Goal: Information Seeking & Learning: Learn about a topic

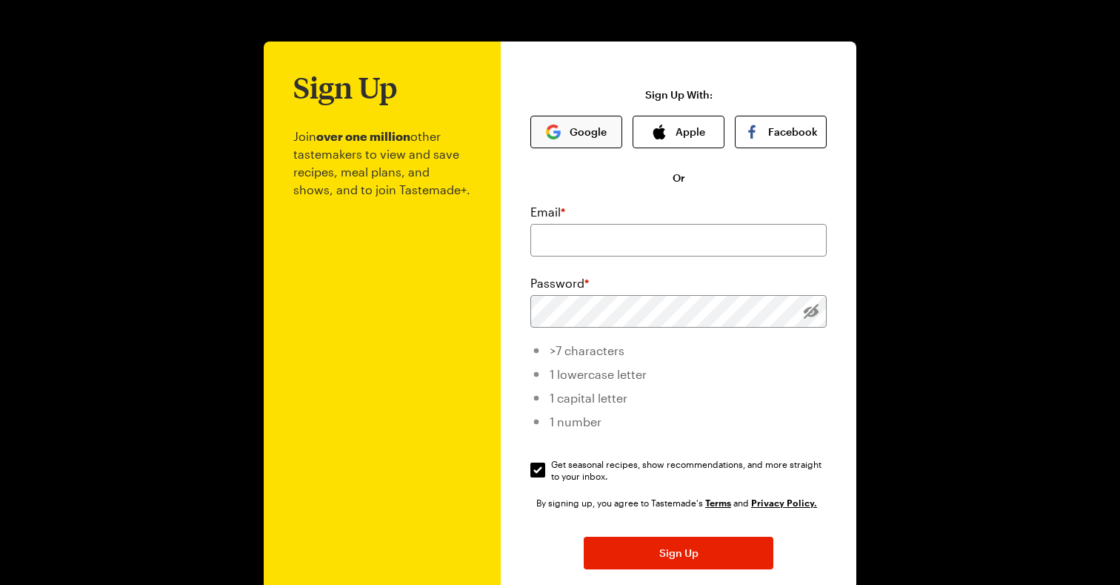
click at [605, 128] on button "Google" at bounding box center [576, 132] width 92 height 33
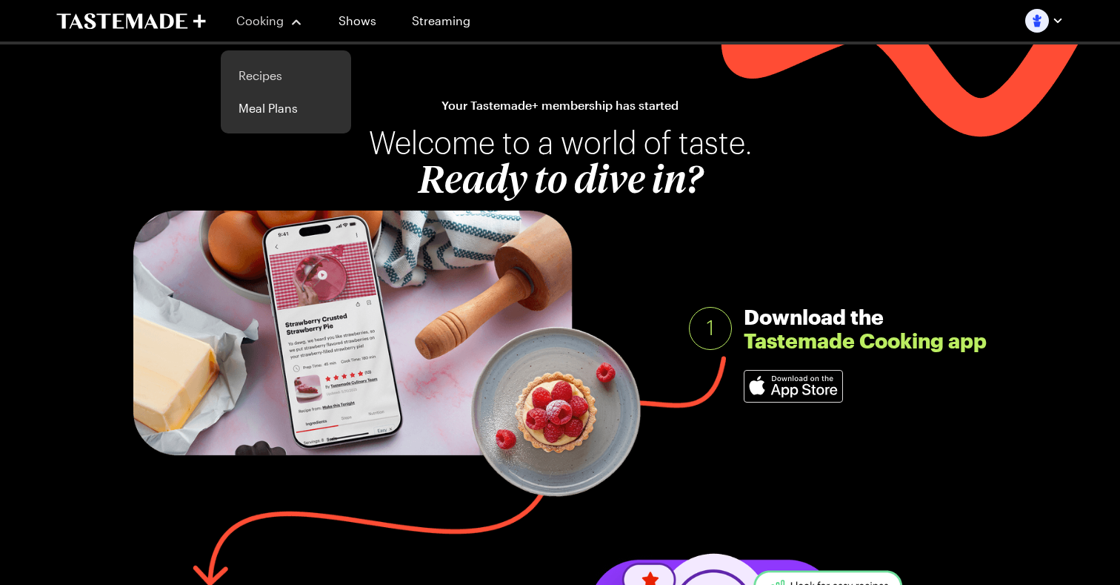
click at [268, 78] on link "Recipes" at bounding box center [286, 75] width 113 height 33
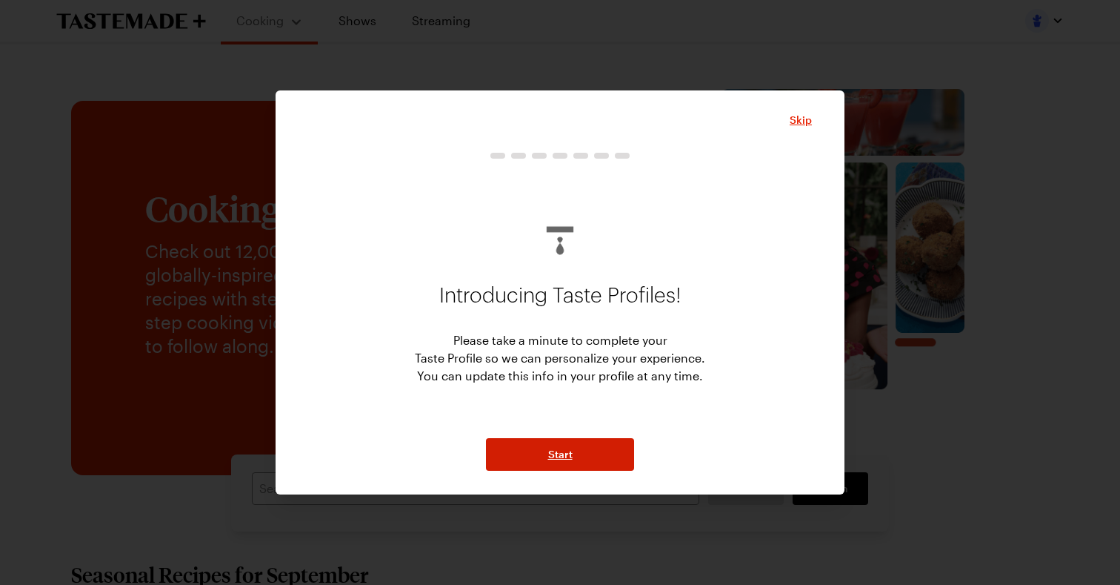
click at [524, 452] on button "Start" at bounding box center [560, 454] width 148 height 33
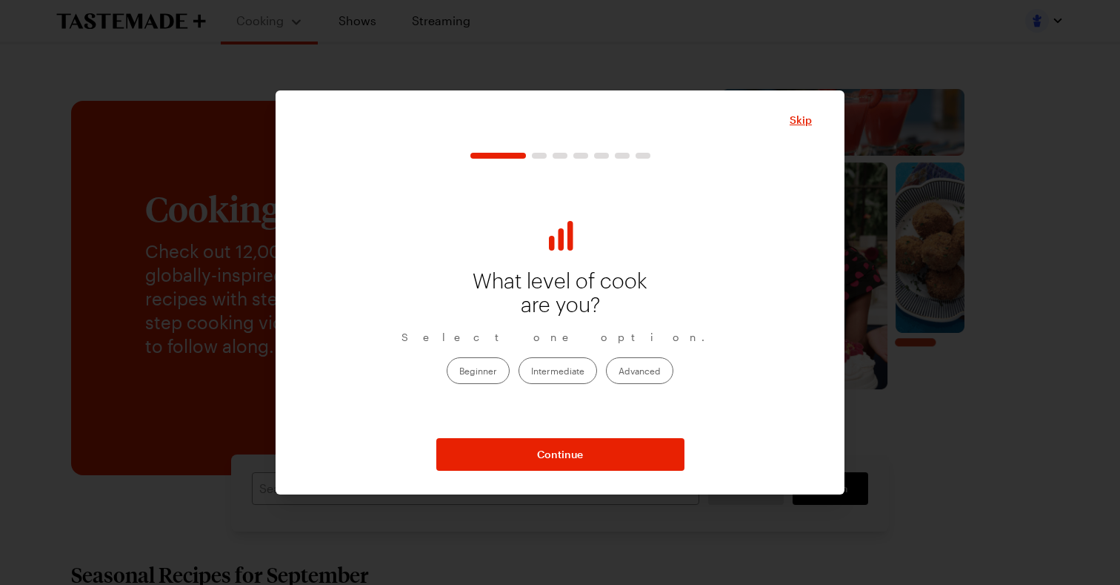
click at [575, 370] on label "Intermediate" at bounding box center [558, 370] width 79 height 27
click at [531, 371] on input "Intermediate" at bounding box center [531, 371] width 0 height 0
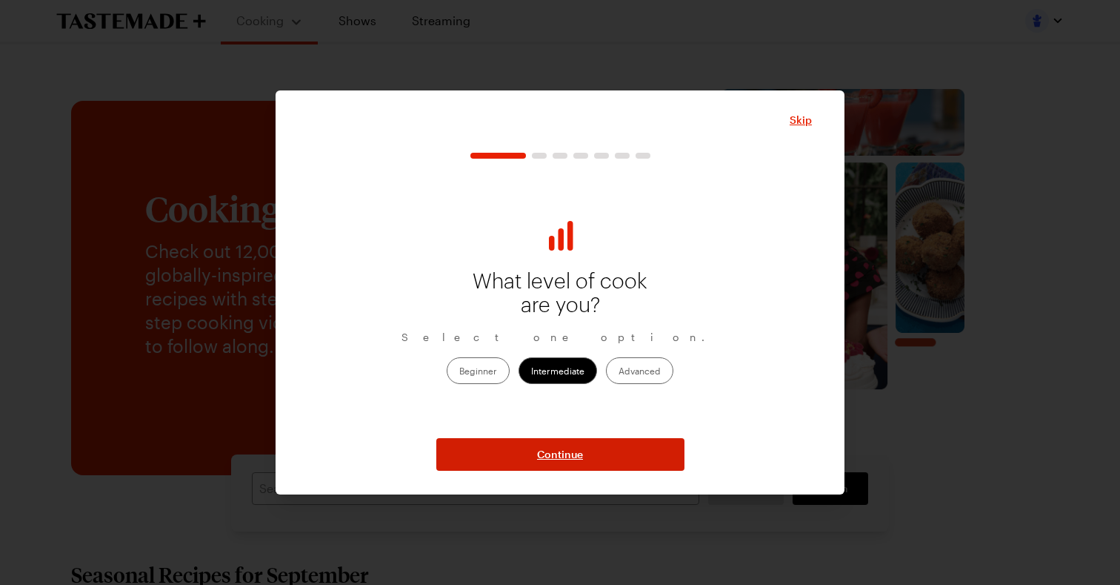
click at [568, 465] on button "Continue" at bounding box center [560, 454] width 248 height 33
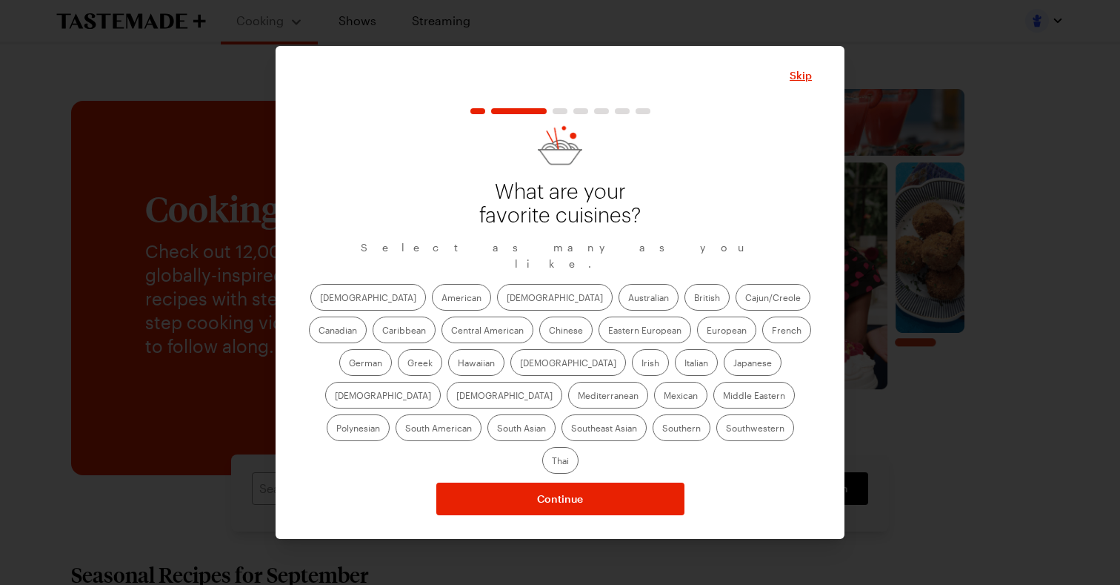
click at [337, 305] on label "[DEMOGRAPHIC_DATA]" at bounding box center [368, 297] width 116 height 27
click at [320, 299] on input "[DEMOGRAPHIC_DATA]" at bounding box center [320, 299] width 0 height 0
click at [432, 304] on label "American" at bounding box center [461, 297] width 59 height 27
click at [442, 299] on input "American" at bounding box center [442, 299] width 0 height 0
click at [497, 306] on label "[DEMOGRAPHIC_DATA]" at bounding box center [555, 297] width 116 height 27
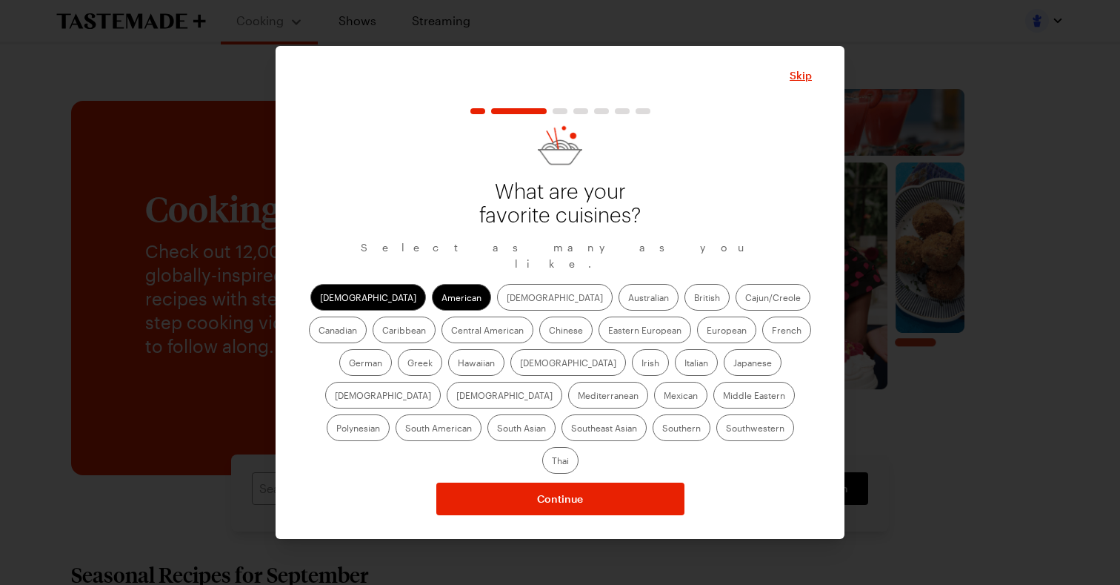
click at [507, 299] on input "[DEMOGRAPHIC_DATA]" at bounding box center [507, 299] width 0 height 0
click at [619, 307] on label "Australian" at bounding box center [649, 297] width 60 height 27
click at [628, 299] on input "Australian" at bounding box center [628, 299] width 0 height 0
click at [685, 307] on label "British" at bounding box center [707, 297] width 45 height 27
click at [694, 299] on input "British" at bounding box center [694, 299] width 0 height 0
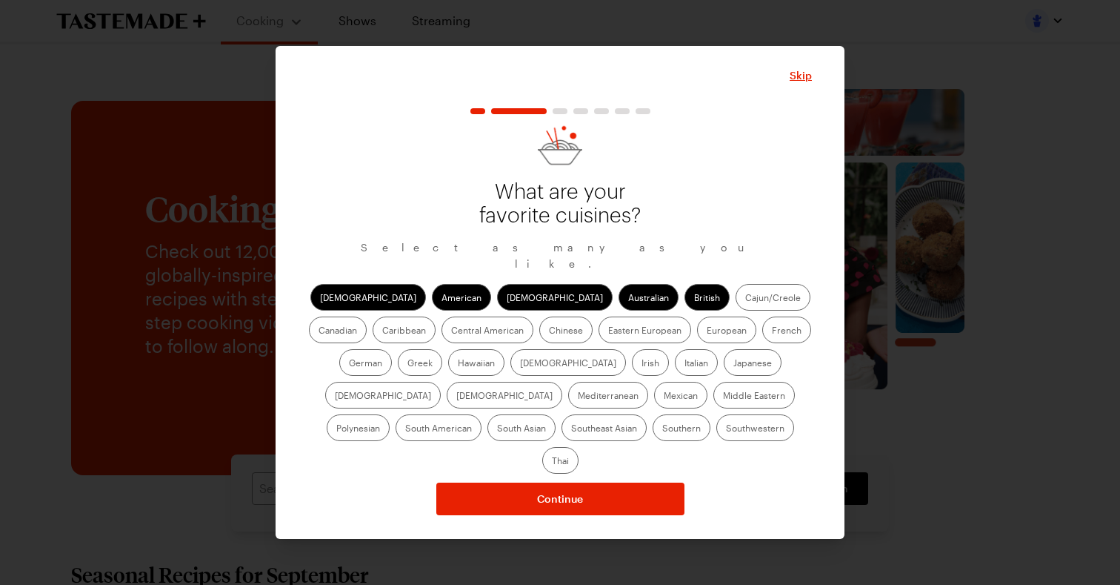
click at [736, 305] on label "Cajun/Creole" at bounding box center [773, 297] width 75 height 27
click at [745, 299] on input "Cajun/Creole" at bounding box center [745, 299] width 0 height 0
click at [367, 316] on label "Canadian" at bounding box center [338, 329] width 58 height 27
click at [319, 331] on input "Canadian" at bounding box center [319, 331] width 0 height 0
click at [436, 316] on label "Caribbean" at bounding box center [404, 329] width 63 height 27
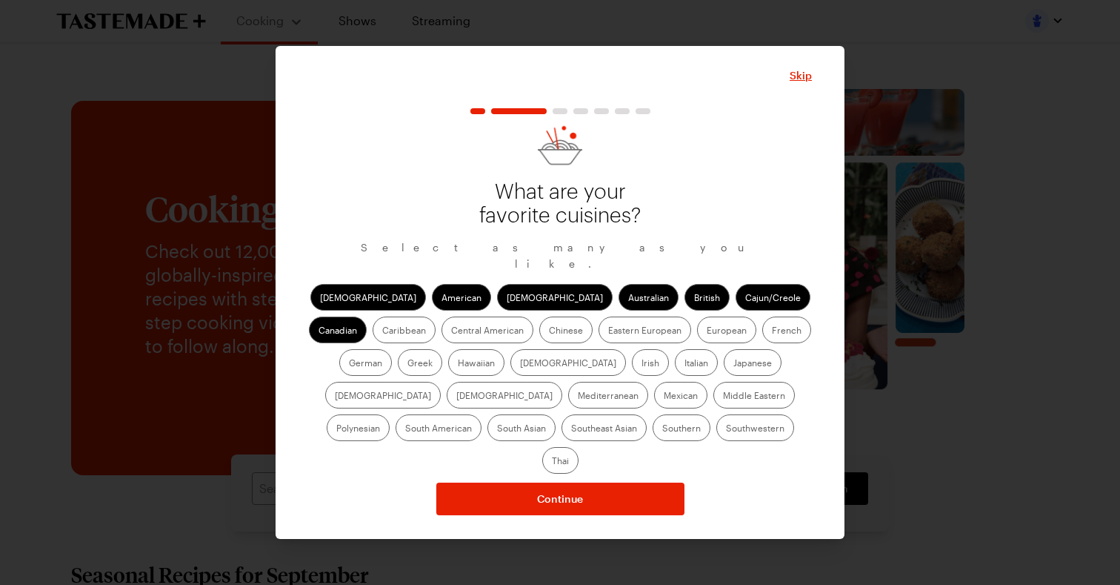
click at [382, 331] on input "Caribbean" at bounding box center [382, 331] width 0 height 0
click at [442, 336] on label "Central American" at bounding box center [488, 329] width 92 height 27
click at [451, 331] on American "Central American" at bounding box center [451, 331] width 0 height 0
click at [539, 340] on label "Chinese" at bounding box center [565, 329] width 53 height 27
click at [549, 331] on input "Chinese" at bounding box center [549, 331] width 0 height 0
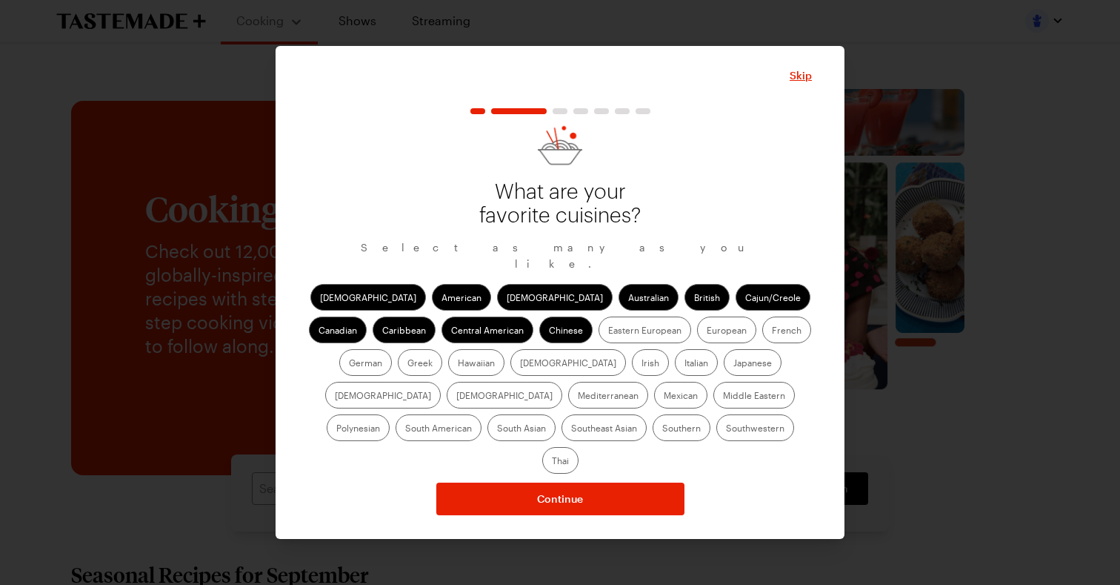
click at [599, 340] on label "Eastern European" at bounding box center [645, 329] width 93 height 27
click at [608, 331] on European "Eastern European" at bounding box center [608, 331] width 0 height 0
click at [697, 338] on label "European" at bounding box center [726, 329] width 59 height 27
click at [707, 331] on input "European" at bounding box center [707, 331] width 0 height 0
click at [762, 338] on label "French" at bounding box center [786, 329] width 49 height 27
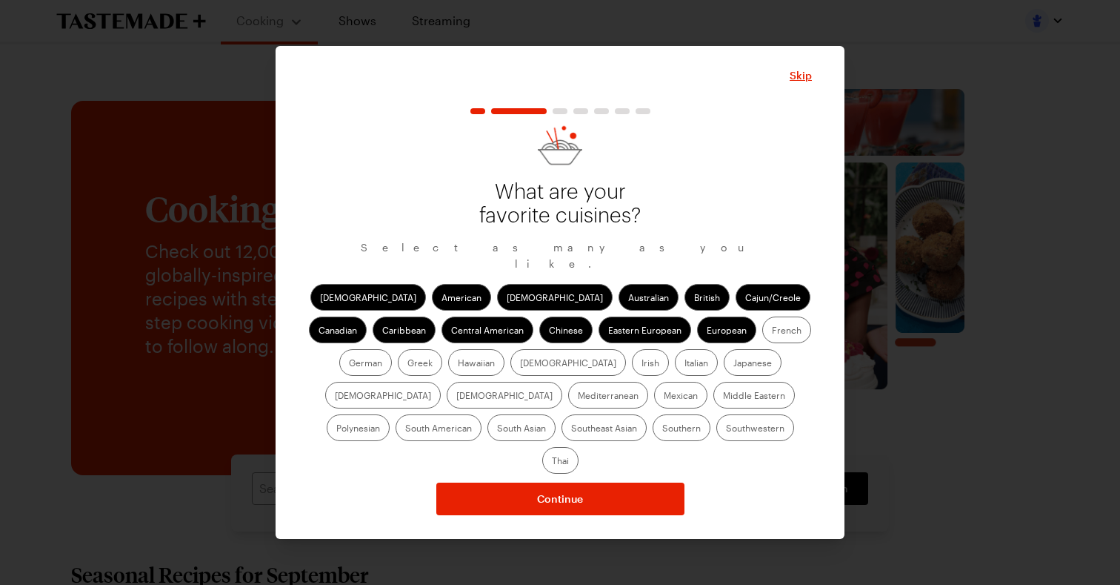
click at [772, 331] on input "French" at bounding box center [772, 331] width 0 height 0
click at [392, 349] on label "German" at bounding box center [365, 362] width 53 height 27
click at [349, 364] on input "German" at bounding box center [349, 364] width 0 height 0
click at [442, 349] on label "Greek" at bounding box center [420, 362] width 44 height 27
click at [407, 364] on input "Greek" at bounding box center [407, 364] width 0 height 0
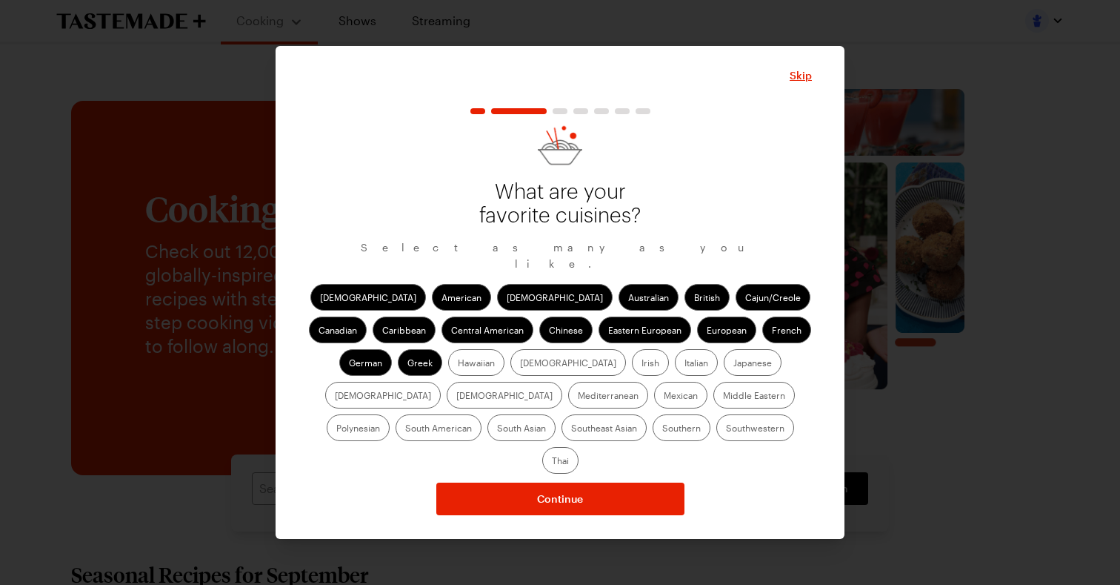
click at [448, 370] on label "Hawaiian" at bounding box center [476, 362] width 56 height 27
click at [458, 364] on input "Hawaiian" at bounding box center [458, 364] width 0 height 0
click at [510, 368] on label "[DEMOGRAPHIC_DATA]" at bounding box center [568, 362] width 116 height 27
click at [520, 364] on input "[DEMOGRAPHIC_DATA]" at bounding box center [520, 364] width 0 height 0
click at [632, 367] on label "Irish" at bounding box center [650, 362] width 37 height 27
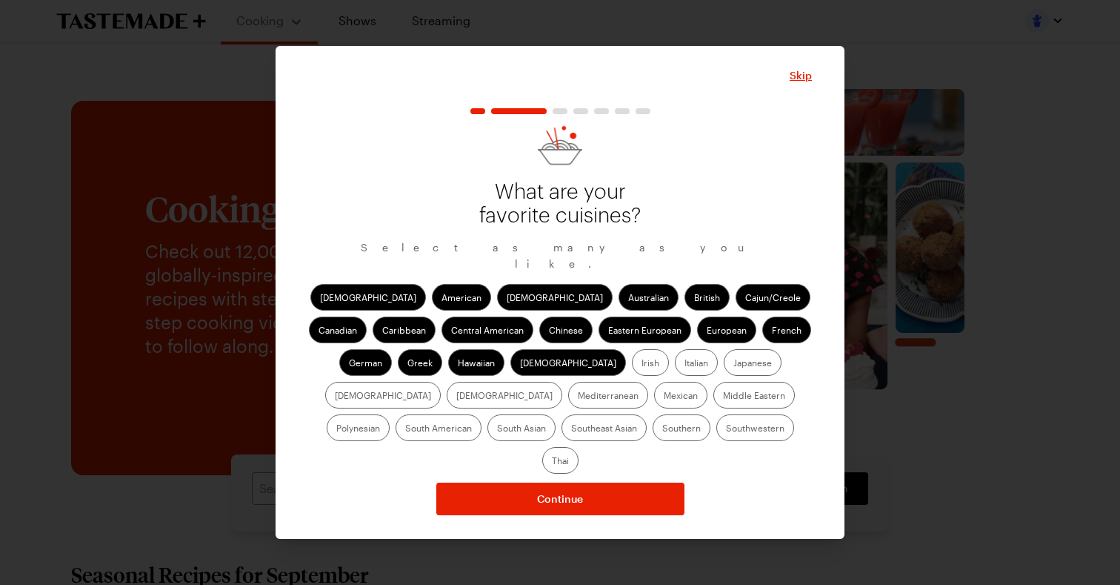
click at [642, 364] on input "Irish" at bounding box center [642, 364] width 0 height 0
click at [675, 366] on label "Italian" at bounding box center [696, 362] width 43 height 27
click at [685, 364] on input "Italian" at bounding box center [685, 364] width 0 height 0
click at [724, 364] on label "Japanese" at bounding box center [753, 362] width 58 height 27
click at [733, 364] on input "Japanese" at bounding box center [733, 364] width 0 height 0
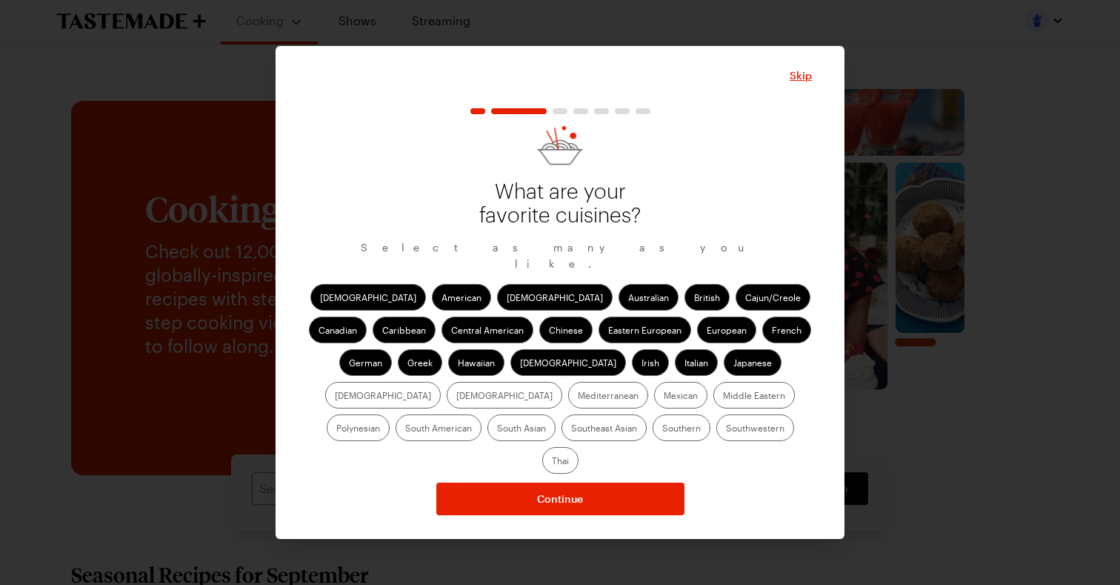
click at [441, 382] on label "[DEMOGRAPHIC_DATA]" at bounding box center [383, 395] width 116 height 27
click at [335, 396] on input "[DEMOGRAPHIC_DATA]" at bounding box center [335, 396] width 0 height 0
click at [562, 382] on label "[DEMOGRAPHIC_DATA]" at bounding box center [505, 395] width 116 height 27
click at [456, 396] on input "[DEMOGRAPHIC_DATA]" at bounding box center [456, 396] width 0 height 0
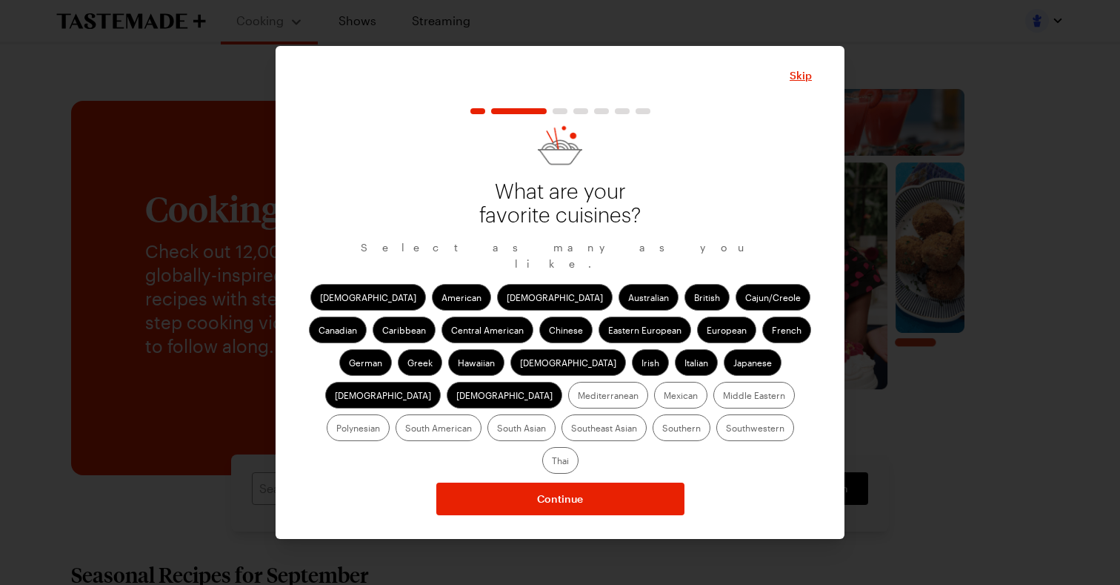
click at [648, 382] on label "Mediterranean" at bounding box center [608, 395] width 80 height 27
click at [578, 396] on input "Mediterranean" at bounding box center [578, 396] width 0 height 0
click at [647, 414] on label "Southeast Asian" at bounding box center [604, 427] width 85 height 27
click at [571, 429] on Asian "Southeast Asian" at bounding box center [571, 429] width 0 height 0
click at [636, 395] on div "[DEMOGRAPHIC_DATA] Asian Australian British Cajun/Creole Canadian Caribbean Cen…" at bounding box center [560, 379] width 504 height 190
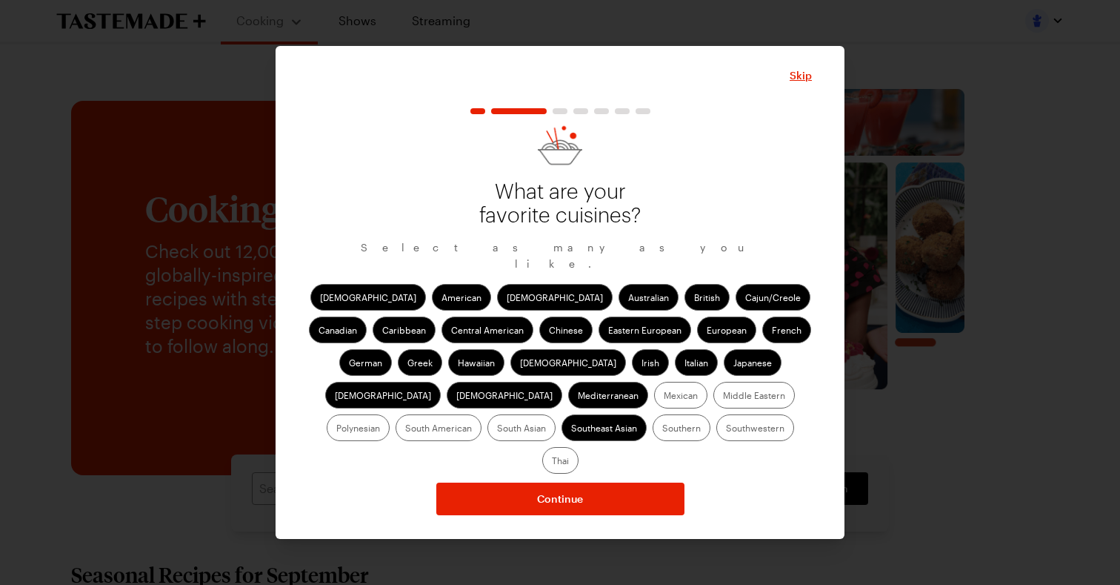
click at [556, 414] on label "South Asian" at bounding box center [521, 427] width 68 height 27
click at [497, 429] on Asian "South Asian" at bounding box center [497, 429] width 0 height 0
click at [482, 414] on label "South American" at bounding box center [439, 427] width 86 height 27
click at [405, 429] on American "South American" at bounding box center [405, 429] width 0 height 0
click at [390, 414] on label "Polynesian" at bounding box center [358, 427] width 63 height 27
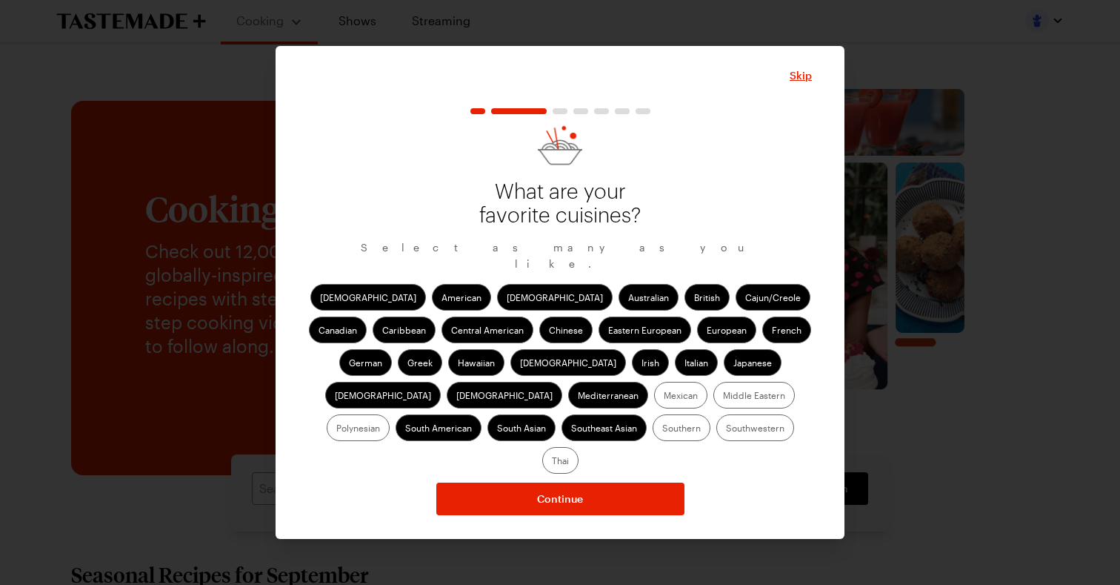
click at [336, 429] on input "Polynesian" at bounding box center [336, 429] width 0 height 0
click at [713, 404] on label "Middle Eastern" at bounding box center [753, 395] width 81 height 27
click at [723, 396] on Eastern "Middle Eastern" at bounding box center [723, 396] width 0 height 0
click at [654, 404] on label "Mexican" at bounding box center [680, 395] width 53 height 27
click at [664, 396] on input "Mexican" at bounding box center [664, 396] width 0 height 0
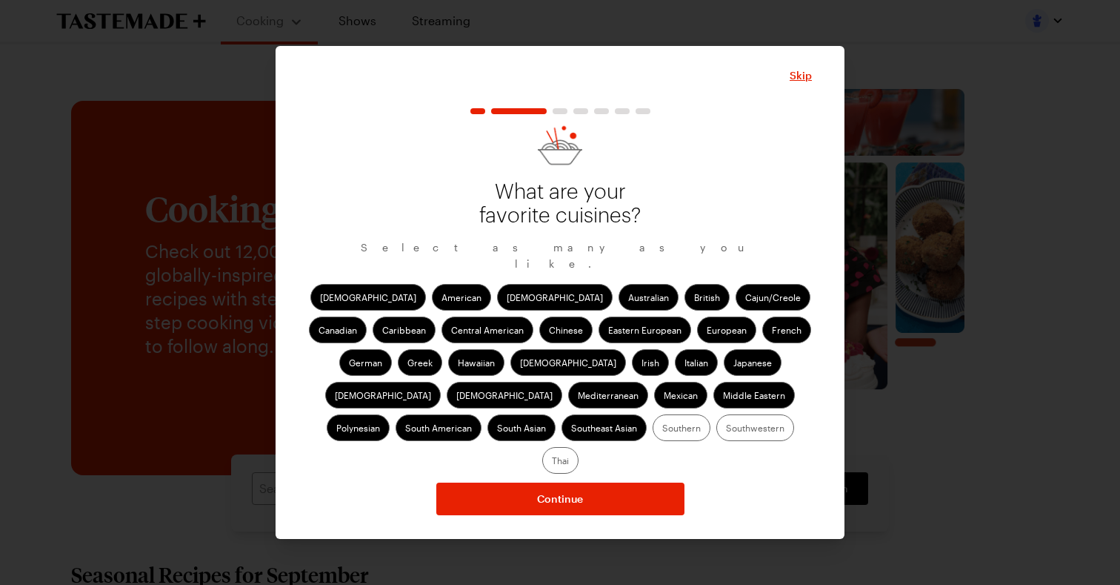
click at [653, 436] on label "Southern" at bounding box center [682, 427] width 58 height 27
click at [662, 429] on input "Southern" at bounding box center [662, 429] width 0 height 0
click at [716, 436] on label "Southwestern" at bounding box center [755, 427] width 78 height 27
click at [726, 429] on input "Southwestern" at bounding box center [726, 429] width 0 height 0
click at [579, 447] on label "Thai" at bounding box center [560, 460] width 36 height 27
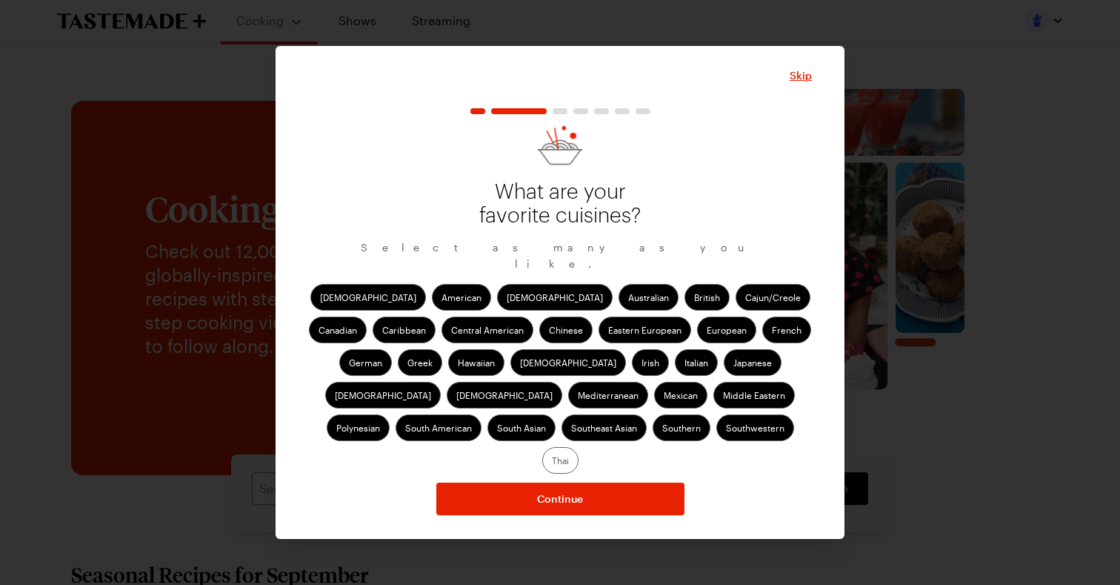
click at [552, 462] on input "Thai" at bounding box center [552, 462] width 0 height 0
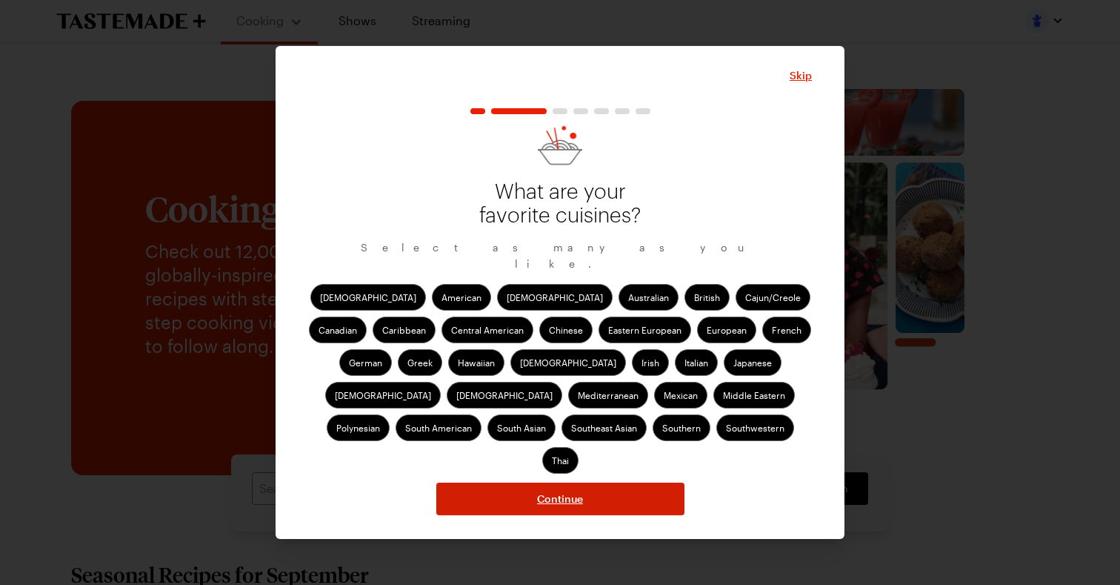
click at [592, 482] on button "Continue" at bounding box center [560, 498] width 248 height 33
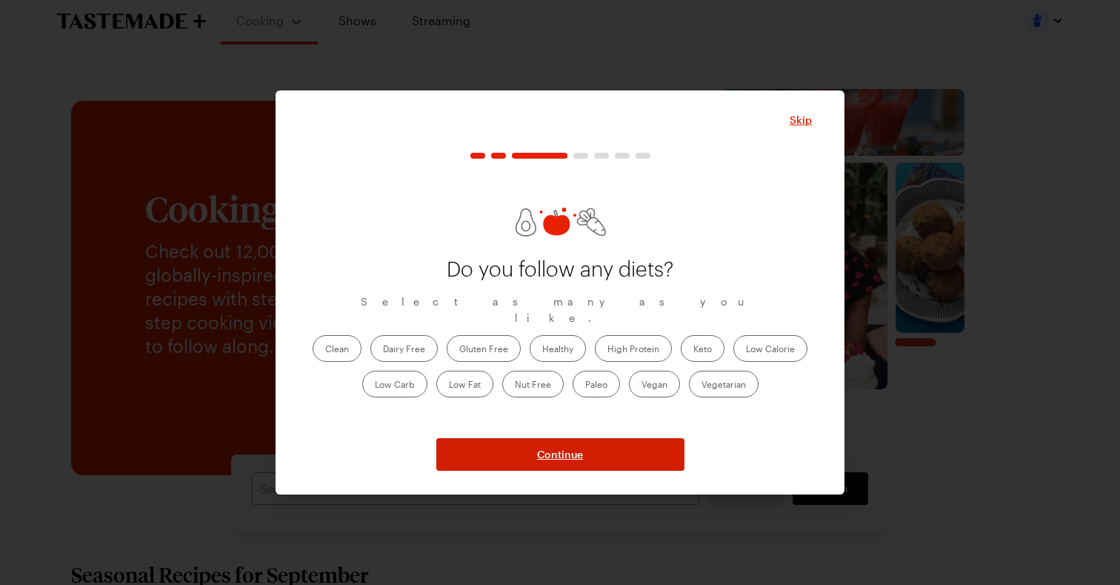
click at [582, 454] on span "Continue" at bounding box center [560, 454] width 46 height 15
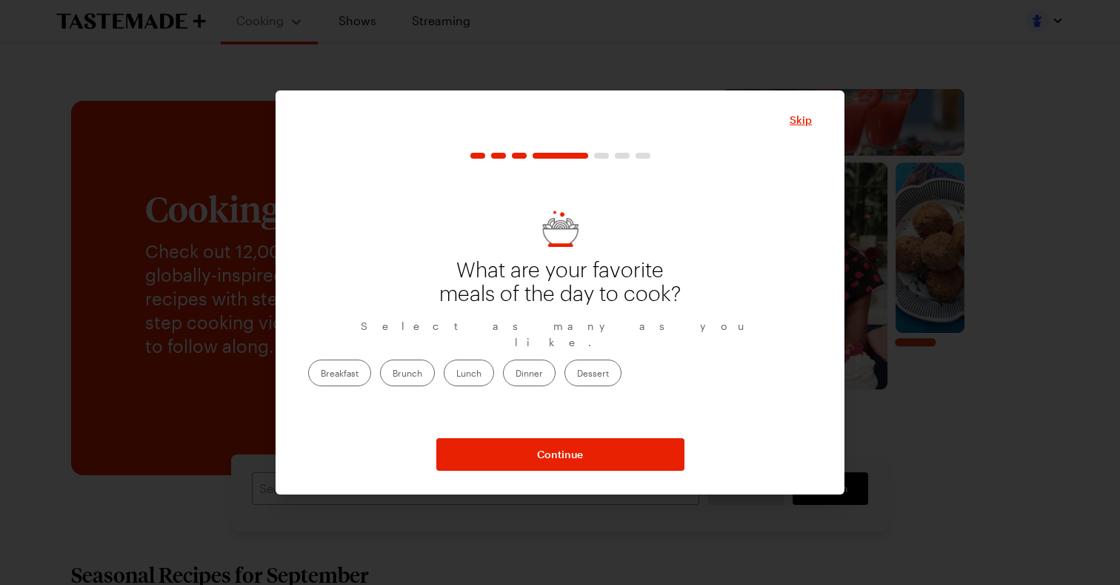
click at [556, 370] on label "Dinner" at bounding box center [529, 372] width 53 height 27
click at [516, 374] on input "Dinner" at bounding box center [516, 374] width 0 height 0
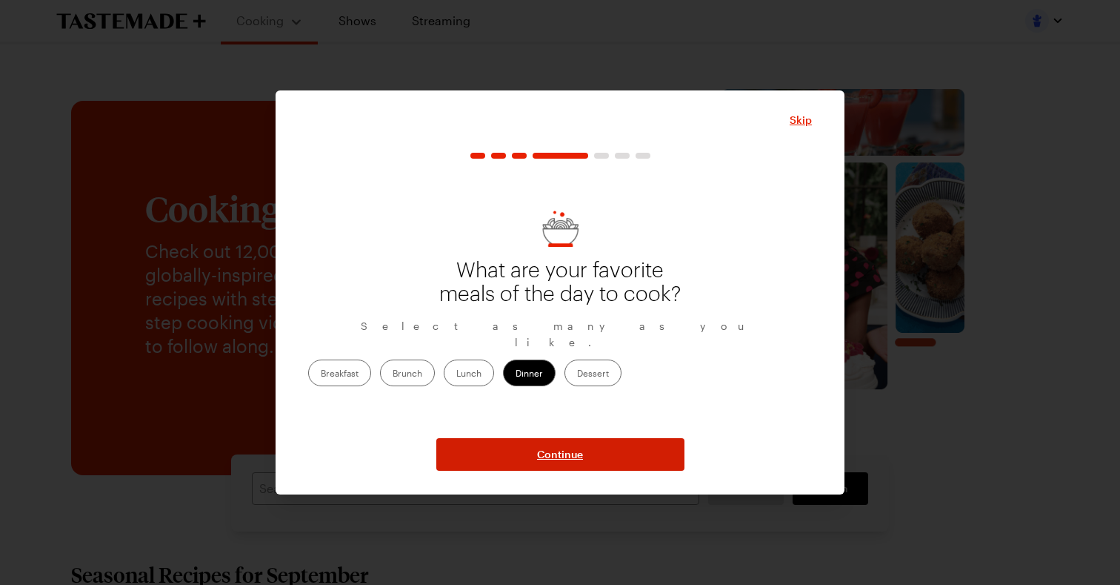
click at [604, 459] on button "Continue" at bounding box center [560, 454] width 248 height 33
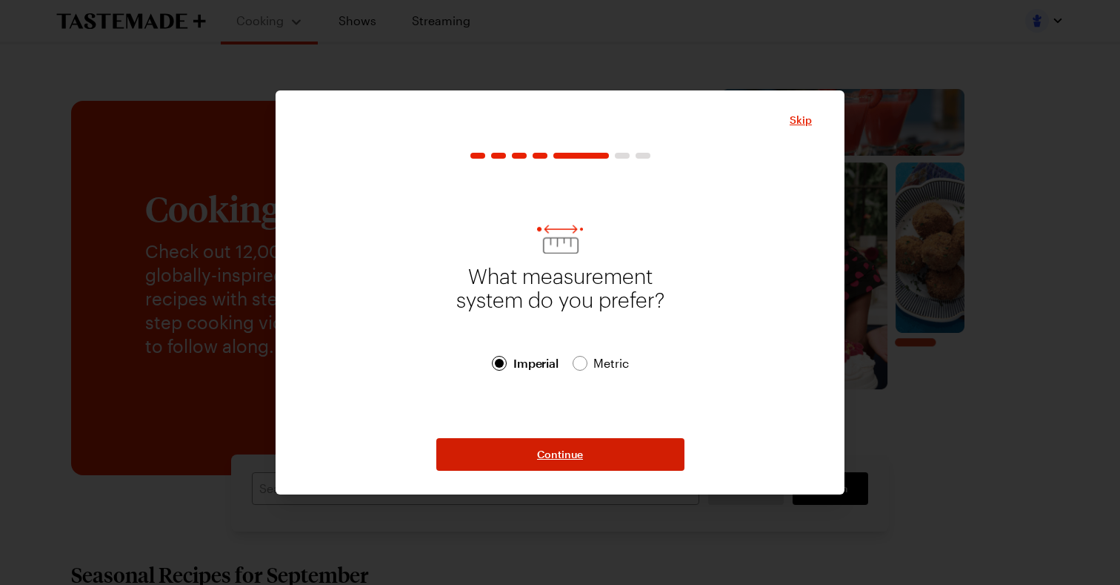
click at [604, 459] on button "Continue" at bounding box center [560, 454] width 248 height 33
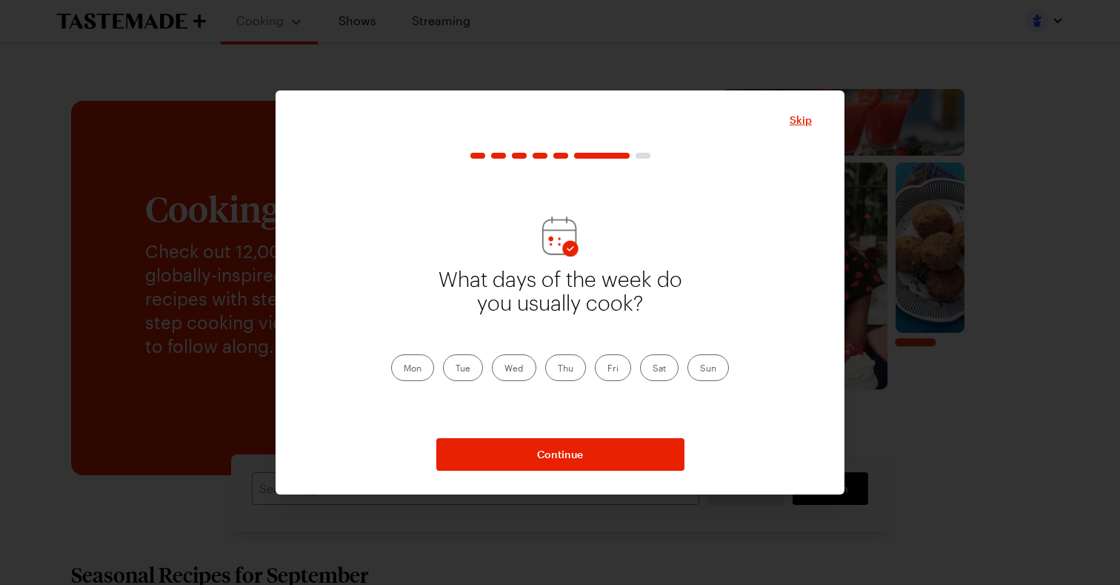
click at [711, 370] on label "Sun" at bounding box center [707, 367] width 41 height 27
click at [700, 369] on input "Sun" at bounding box center [700, 369] width 0 height 0
click at [464, 364] on label "Tue" at bounding box center [463, 367] width 40 height 27
click at [456, 369] on input "Tue" at bounding box center [456, 369] width 0 height 0
click at [571, 367] on label "Thu" at bounding box center [565, 367] width 41 height 27
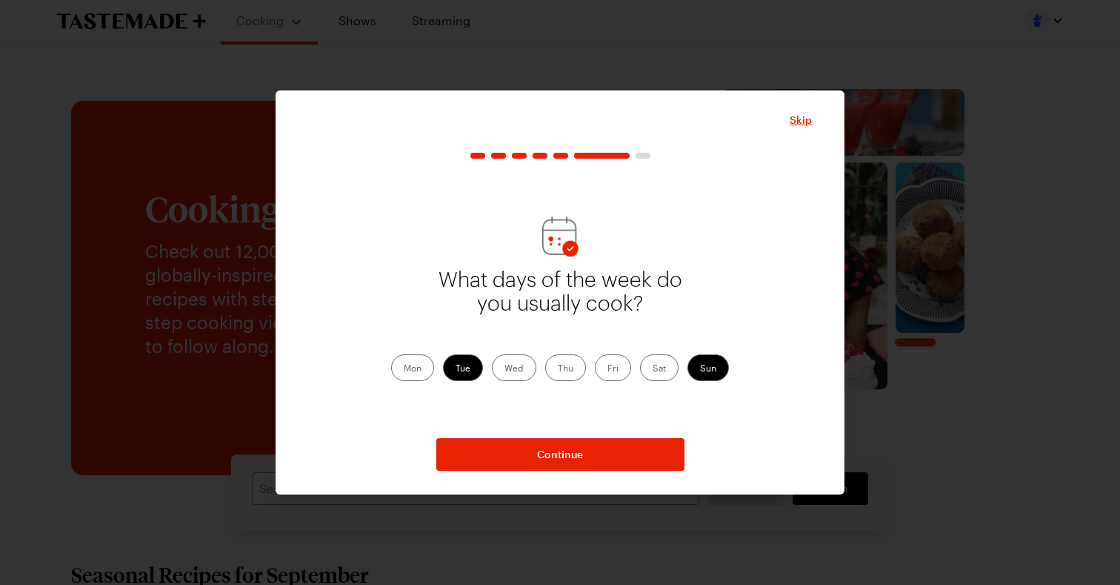
click at [558, 369] on input "Thu" at bounding box center [558, 369] width 0 height 0
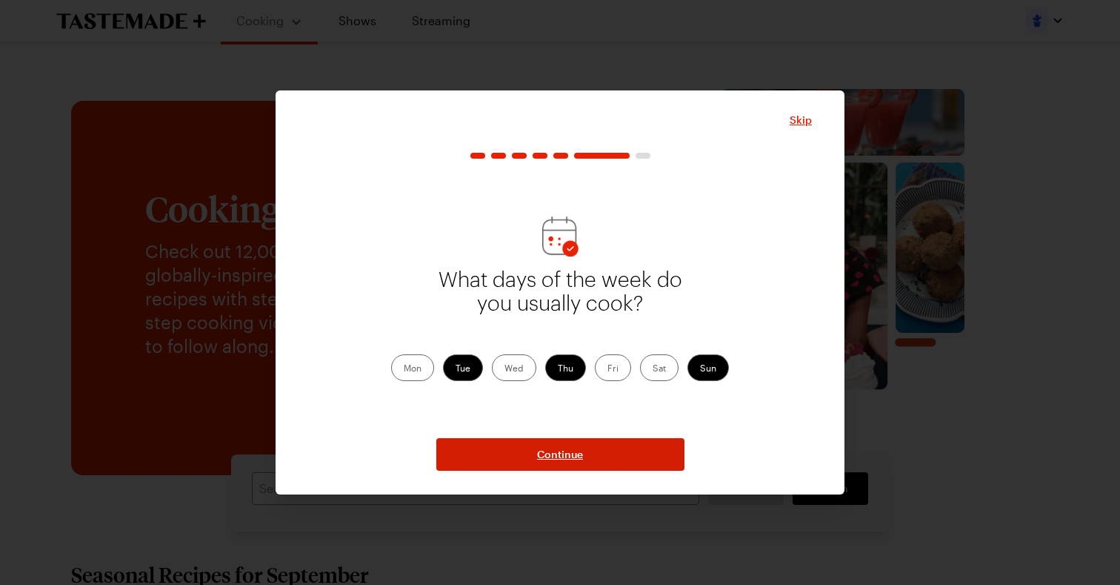
click at [573, 459] on span "Continue" at bounding box center [560, 454] width 46 height 15
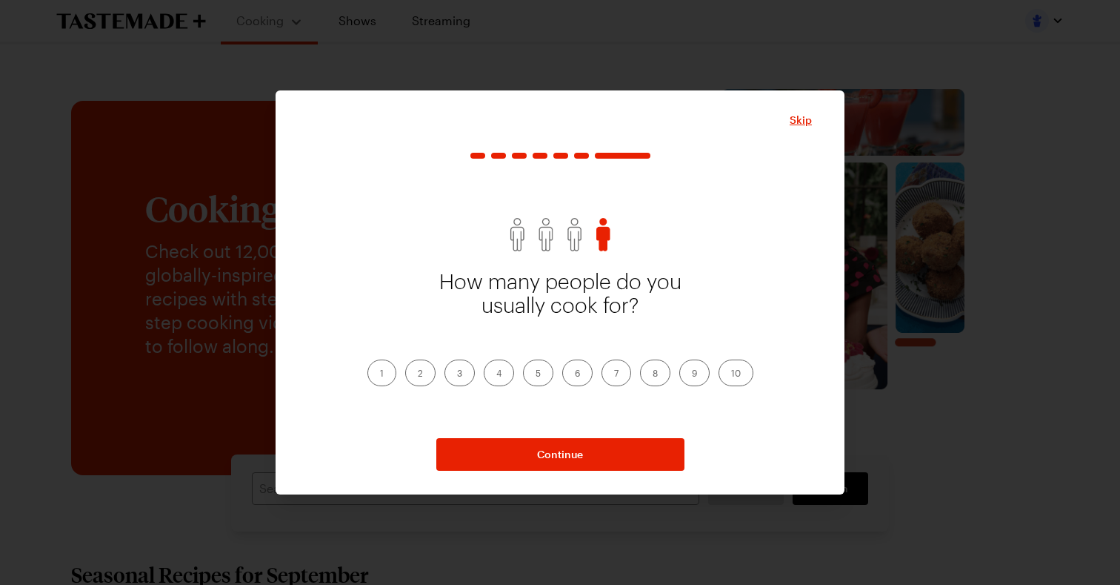
click at [581, 374] on label "6" at bounding box center [577, 372] width 30 height 27
click at [575, 374] on input "6" at bounding box center [575, 374] width 0 height 0
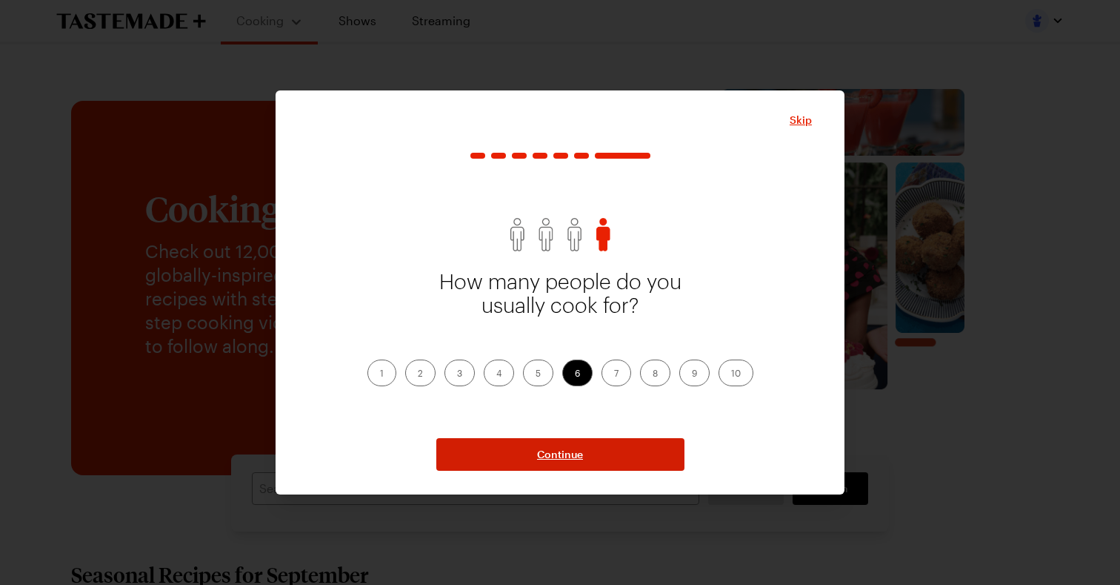
click at [574, 451] on span "Continue" at bounding box center [560, 454] width 46 height 15
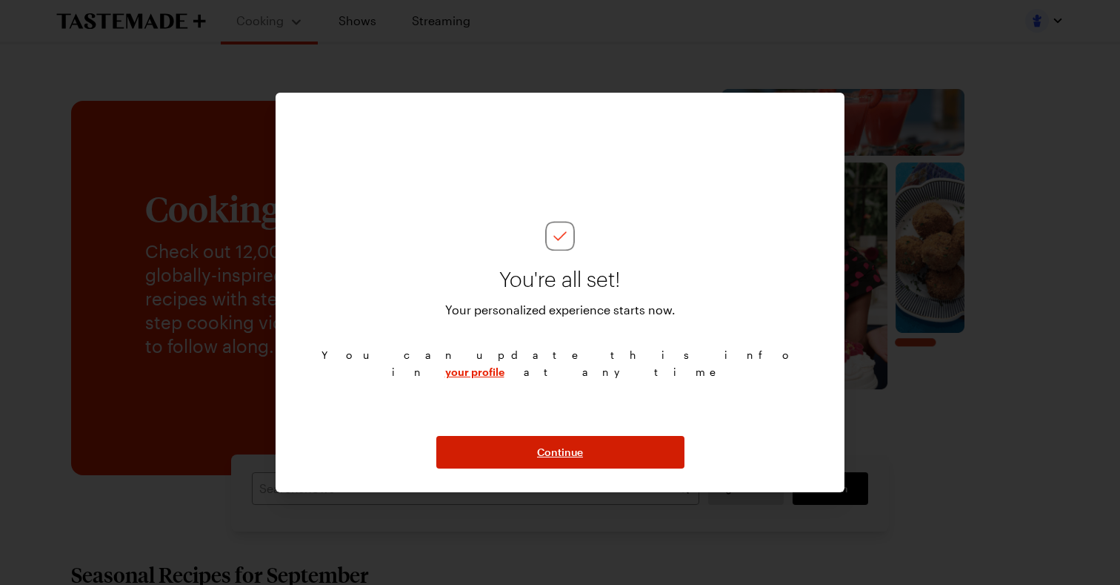
click at [574, 451] on span "Continue" at bounding box center [560, 451] width 46 height 15
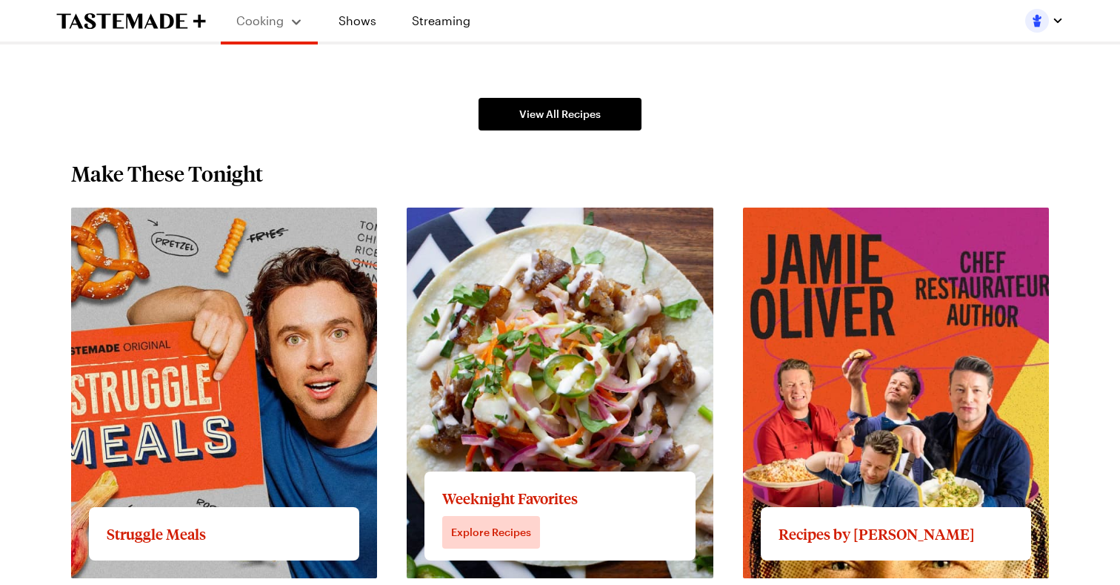
scroll to position [1296, 0]
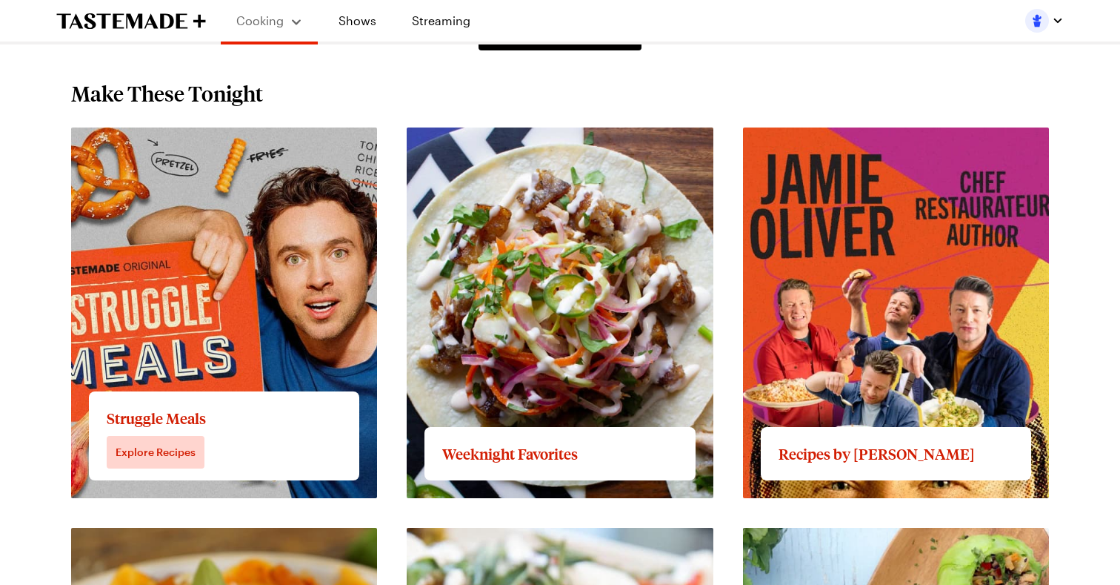
click at [272, 143] on link "View full content for Struggle Meals" at bounding box center [171, 136] width 201 height 14
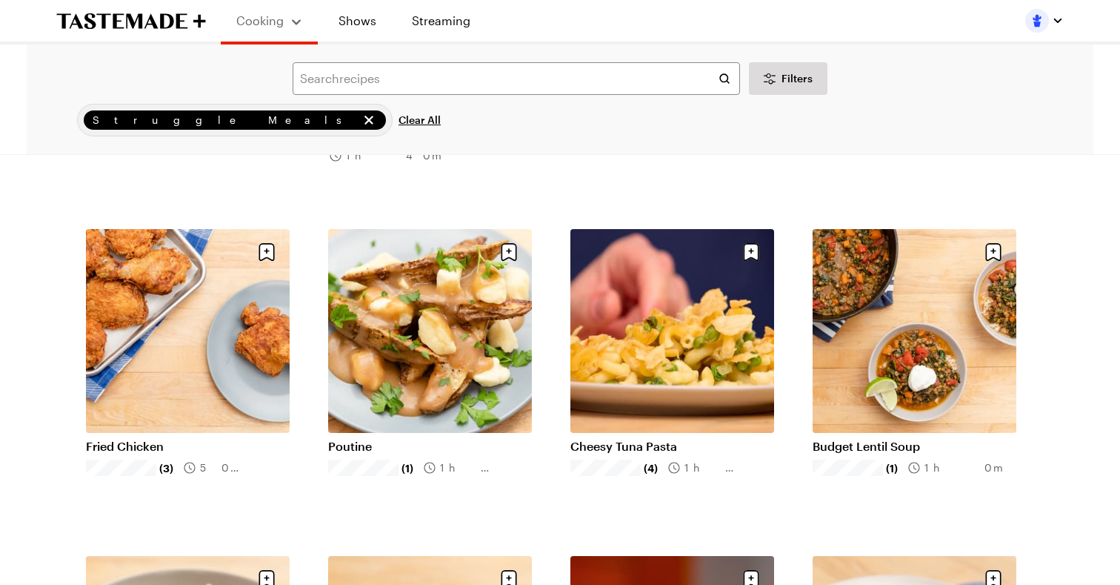
scroll to position [685, 0]
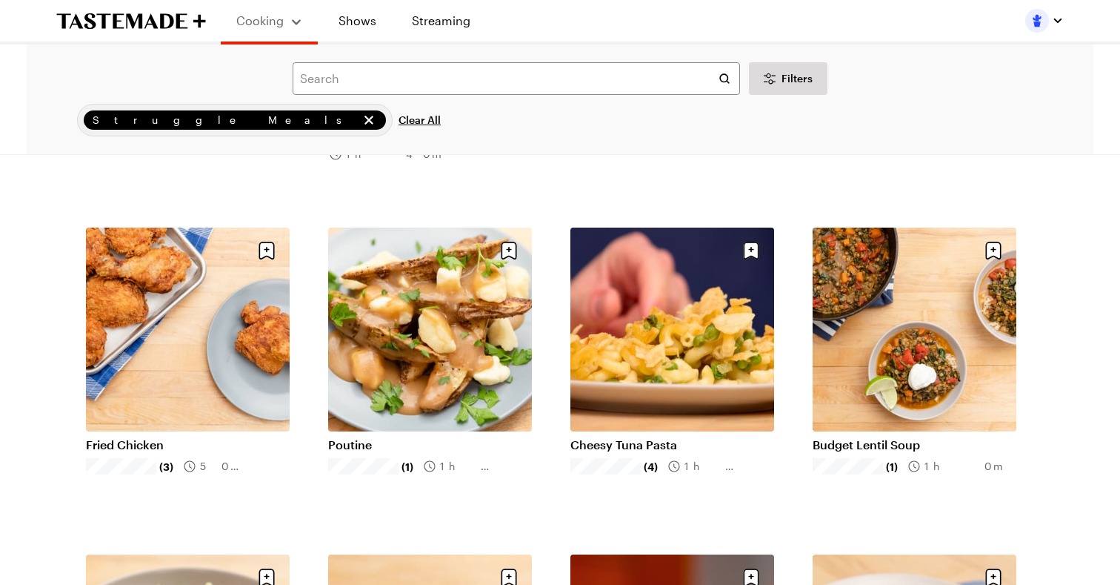
click at [671, 437] on link "Cheesy Tuna Pasta" at bounding box center [672, 444] width 204 height 15
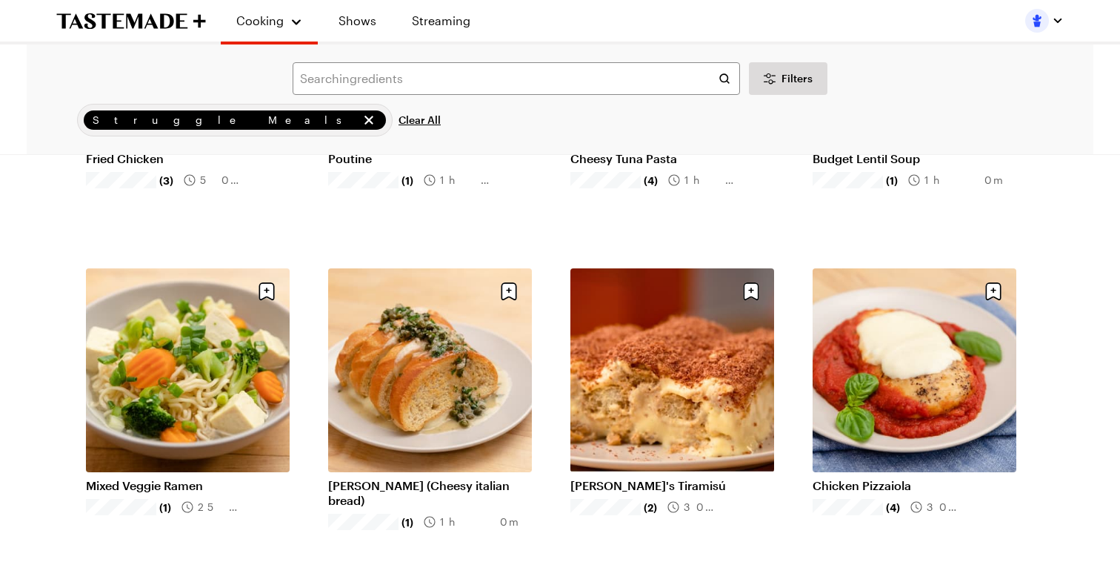
scroll to position [972, 0]
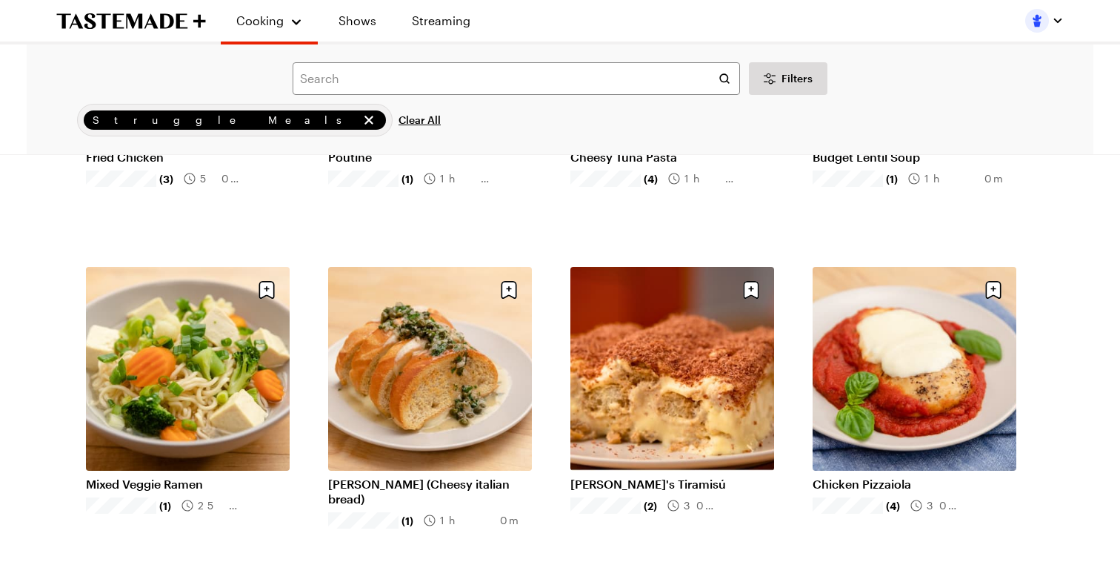
click at [207, 476] on link "Mixed Veggie Ramen" at bounding box center [188, 483] width 204 height 15
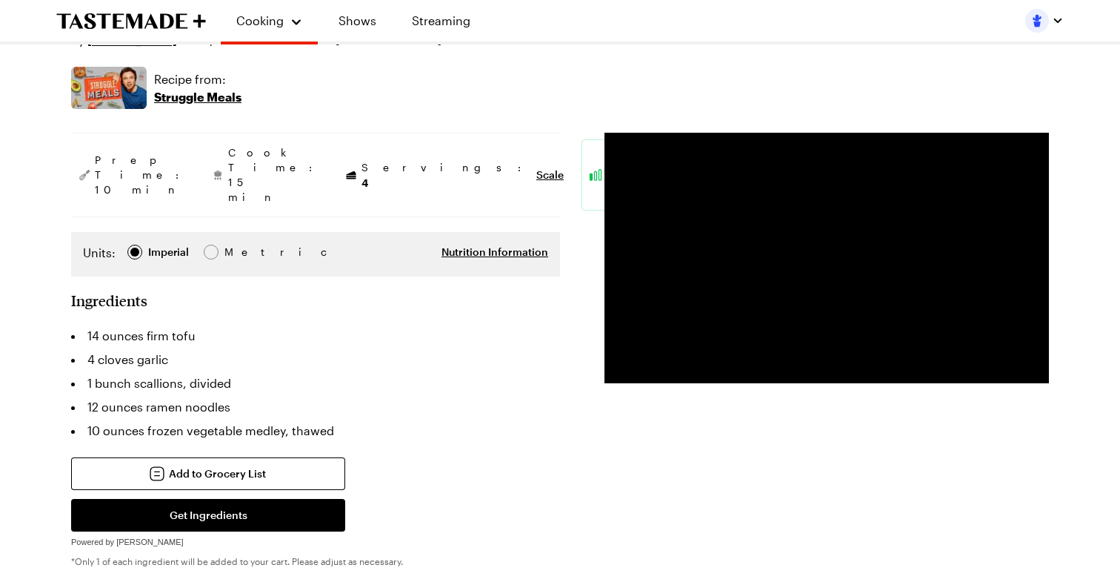
scroll to position [71, 0]
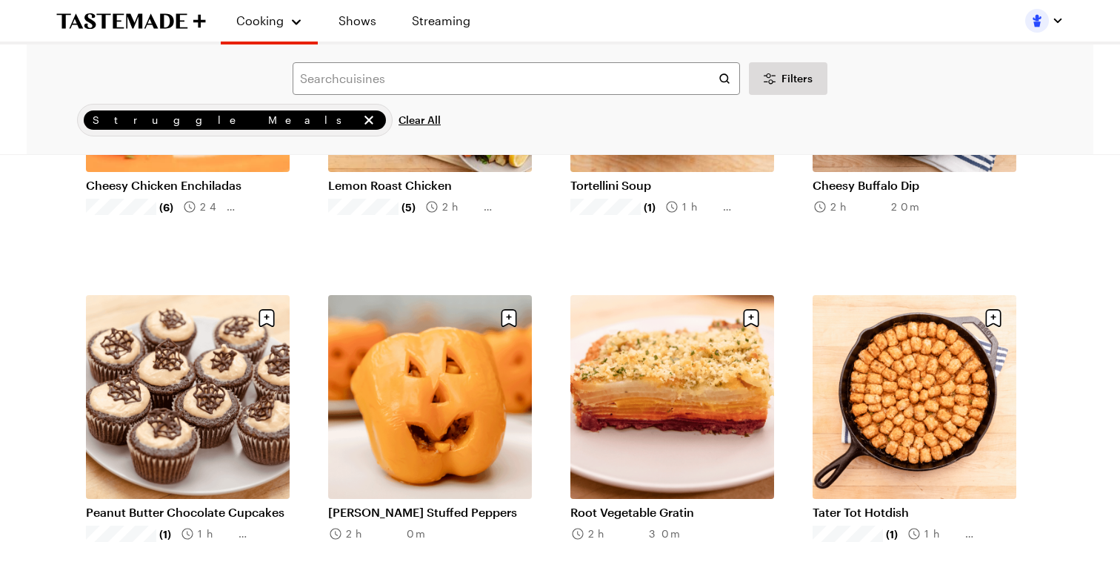
scroll to position [1691, 0]
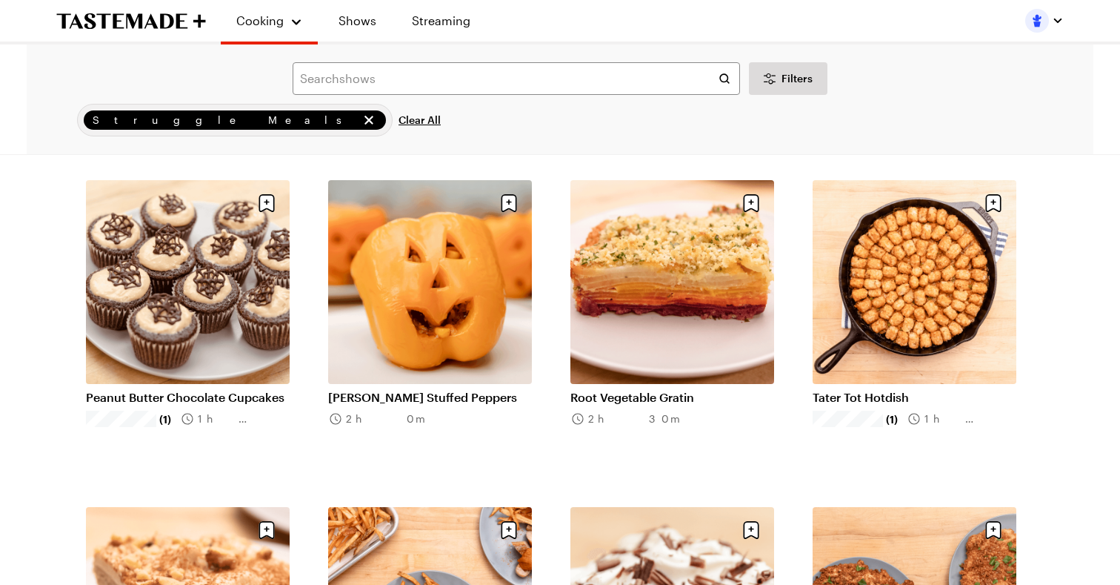
scroll to position [1714, 0]
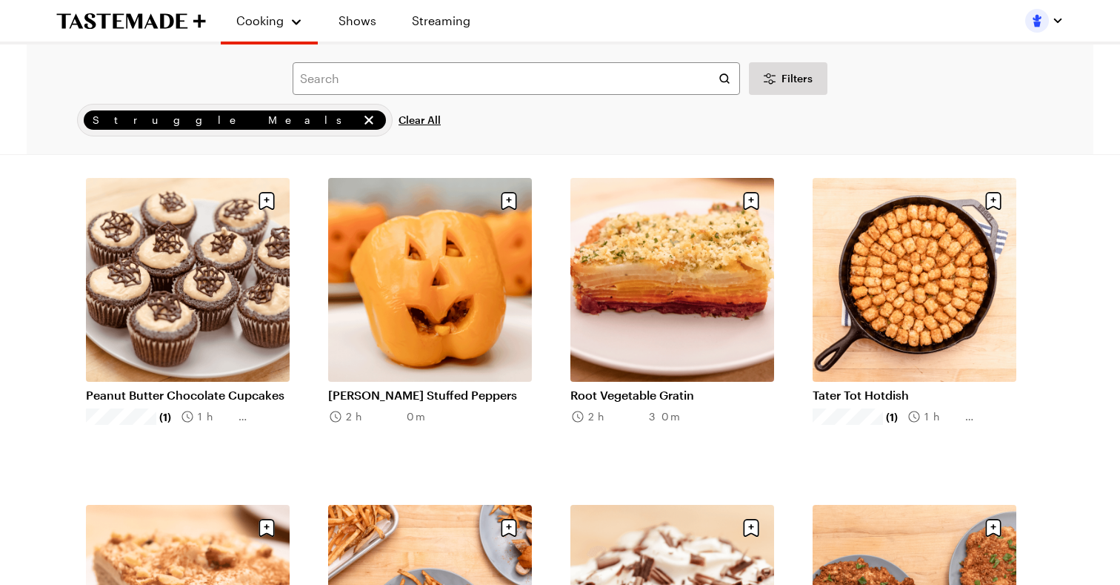
click at [614, 387] on link "Root Vegetable Gratin" at bounding box center [672, 394] width 204 height 15
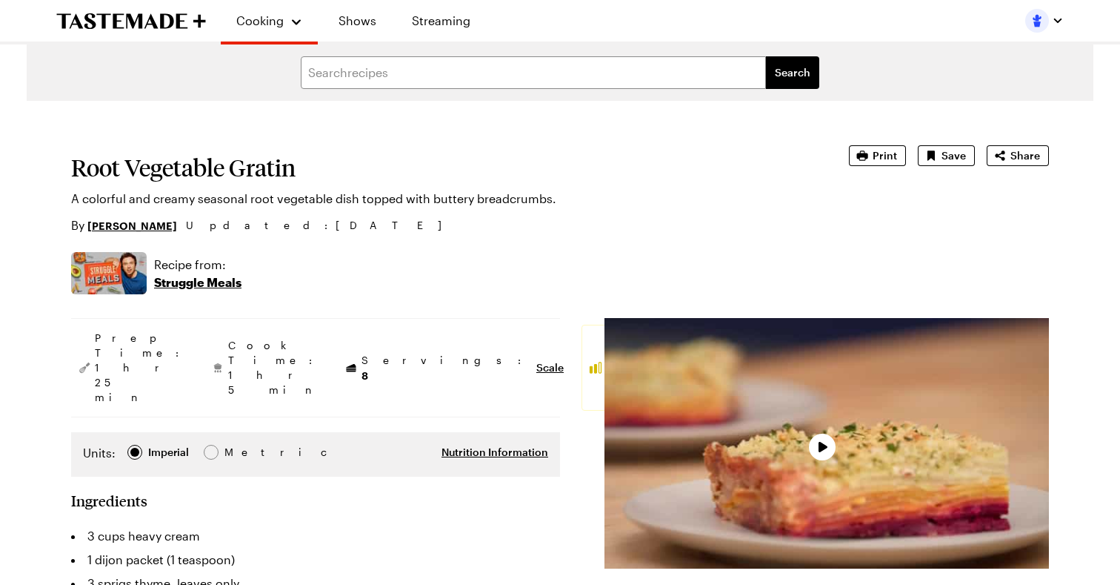
type textarea "x"
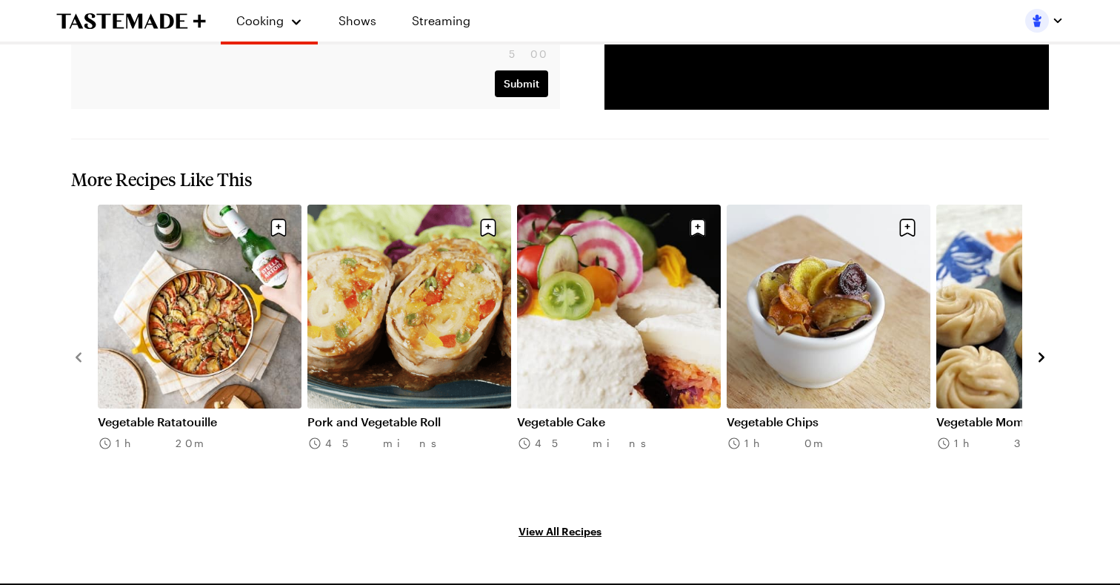
scroll to position [2255, 0]
